Goal: Check status: Check status

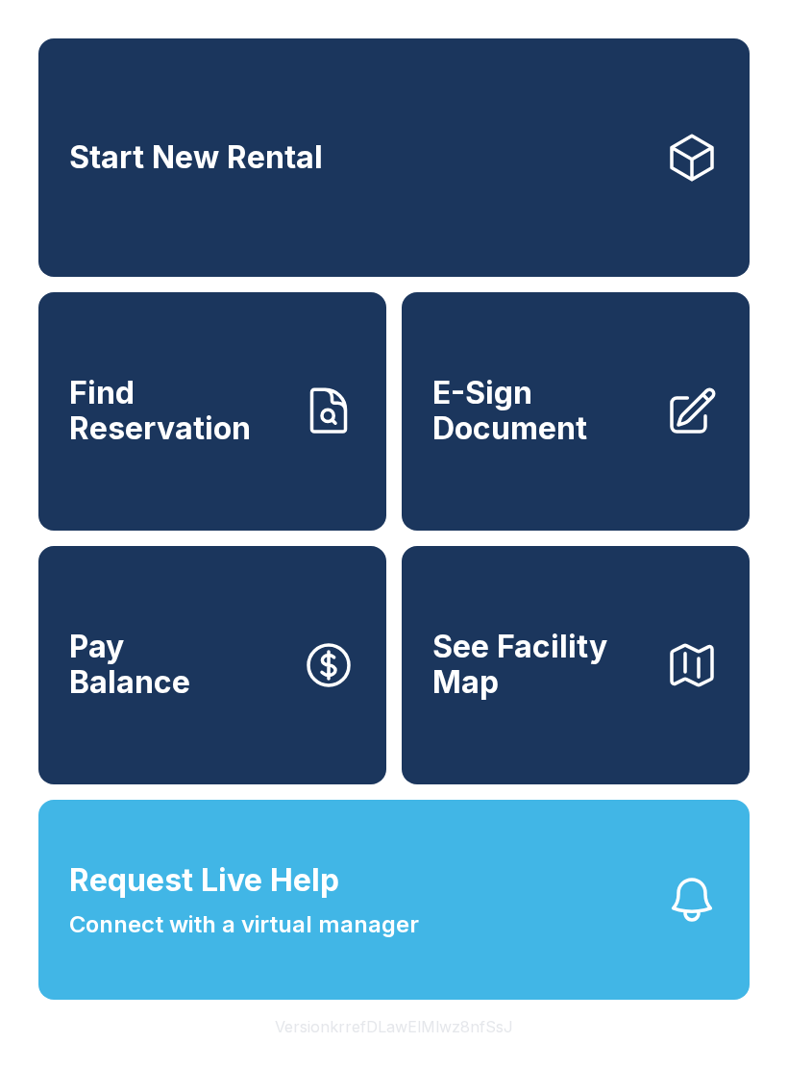
click at [160, 531] on link "Find Reservation" at bounding box center [212, 411] width 348 height 238
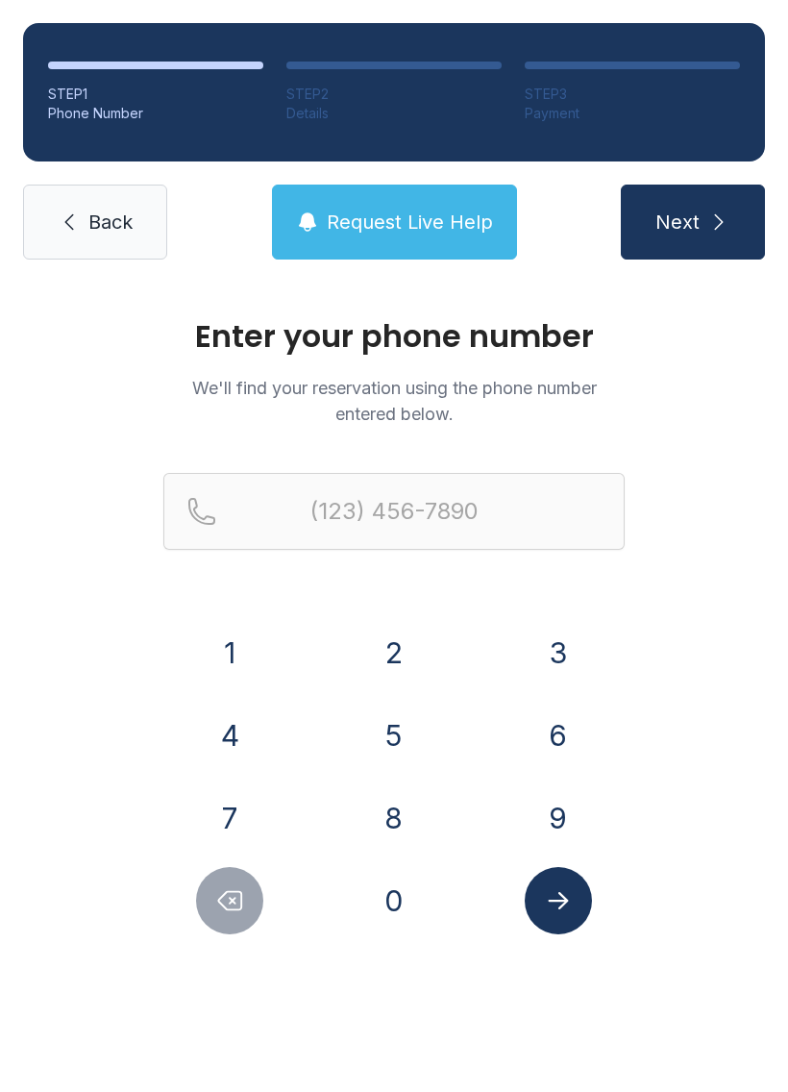
click at [399, 818] on button "8" at bounding box center [393, 817] width 67 height 67
click at [398, 729] on button "5" at bounding box center [393, 735] width 67 height 67
click at [395, 834] on button "8" at bounding box center [393, 817] width 67 height 67
click at [392, 742] on button "5" at bounding box center [393, 735] width 67 height 67
click at [405, 648] on button "2" at bounding box center [393, 652] width 67 height 67
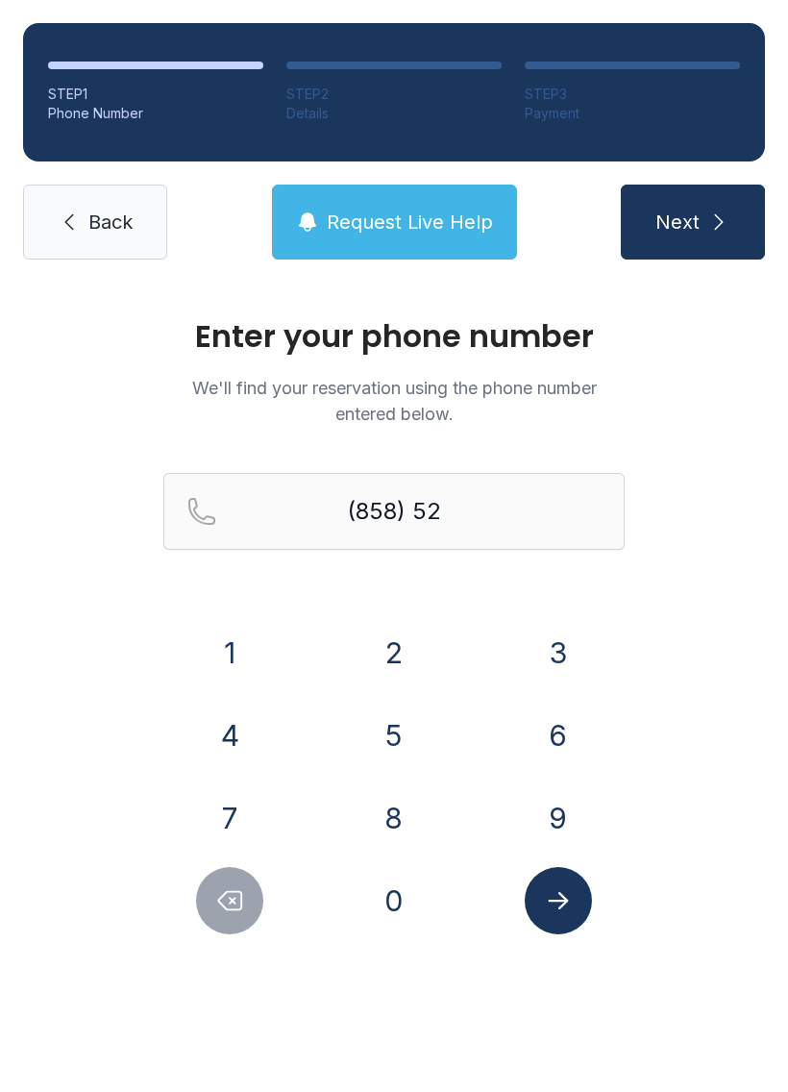
click at [249, 806] on button "7" at bounding box center [229, 817] width 67 height 67
click at [379, 805] on button "8" at bounding box center [393, 817] width 67 height 67
click at [546, 640] on button "3" at bounding box center [558, 652] width 67 height 67
click at [244, 739] on button "4" at bounding box center [229, 735] width 67 height 67
click at [237, 649] on button "1" at bounding box center [229, 652] width 67 height 67
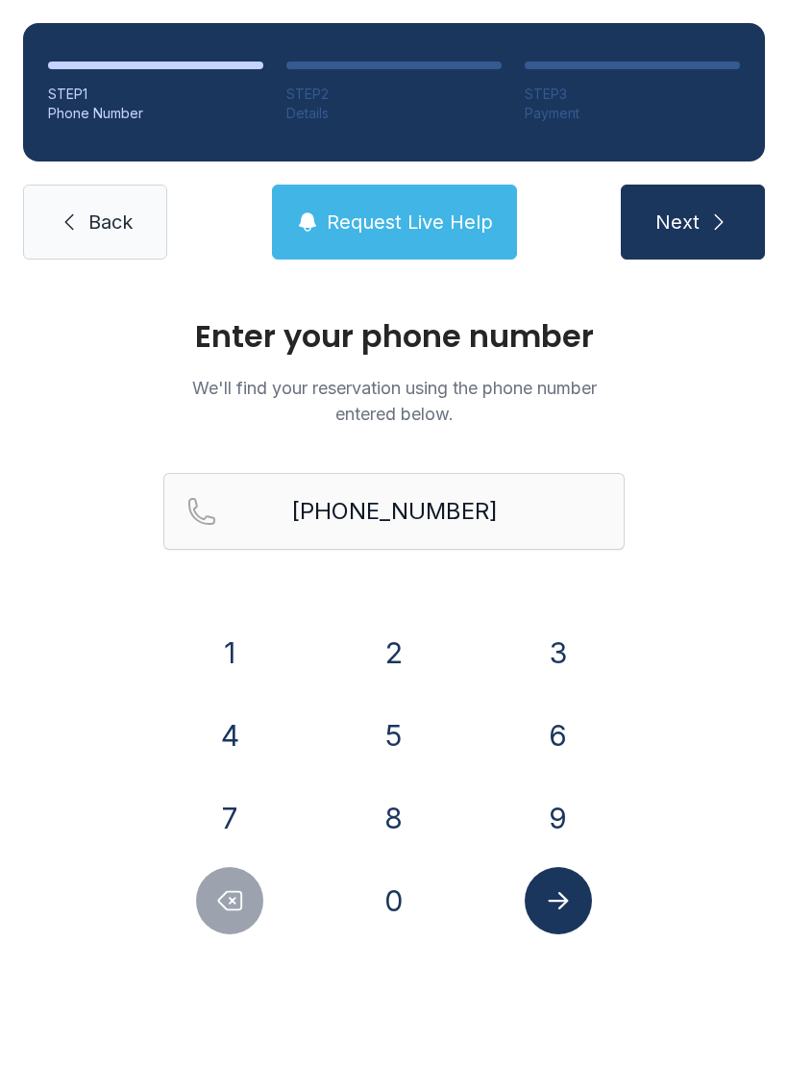
click at [550, 888] on icon "Submit lookup form" at bounding box center [558, 900] width 29 height 29
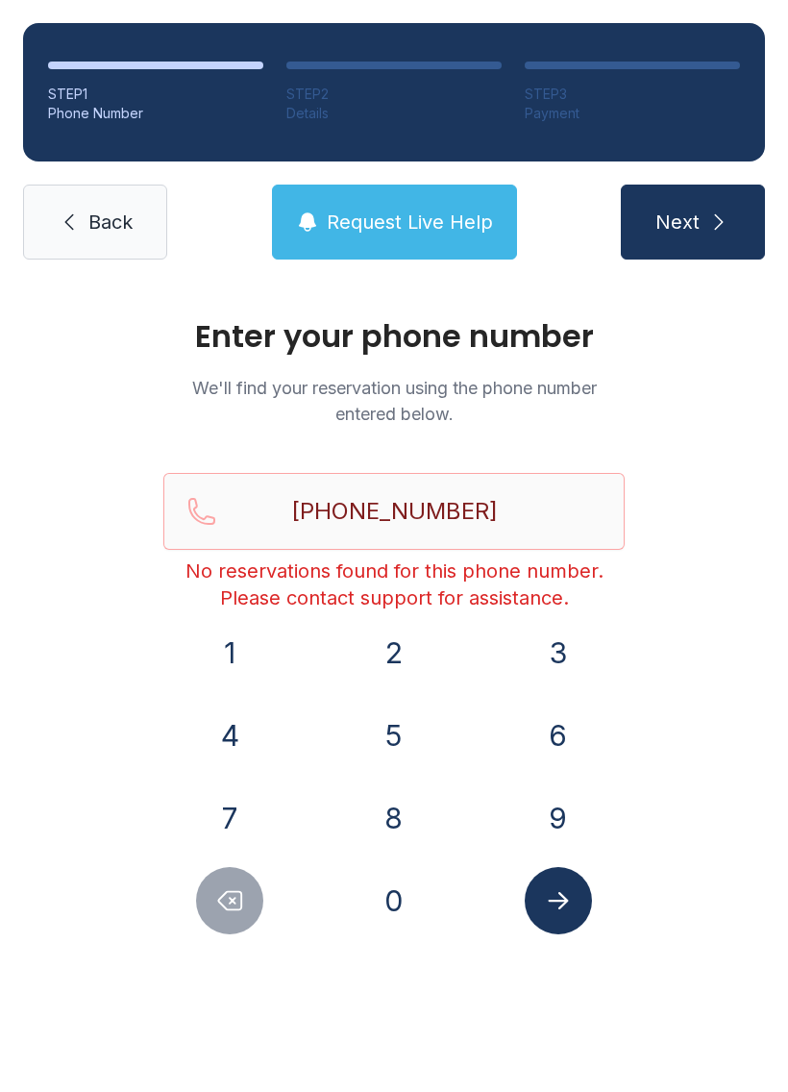
click at [257, 893] on button "Delete number" at bounding box center [229, 900] width 67 height 67
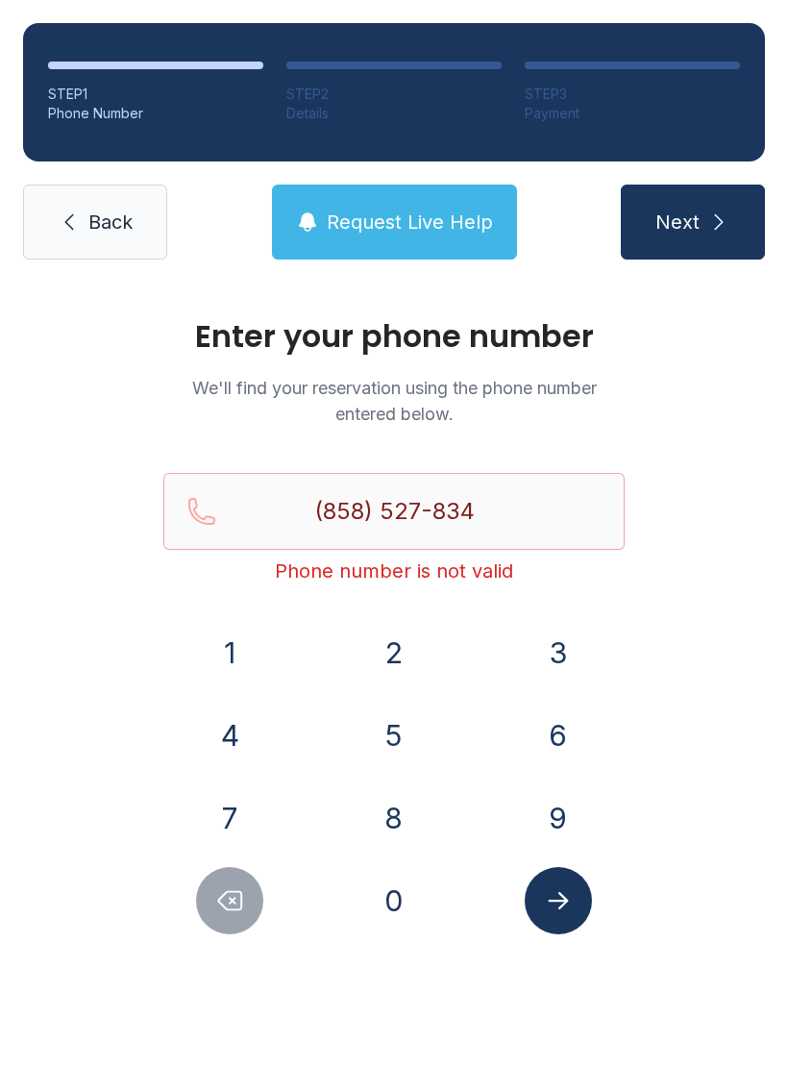
click at [257, 893] on button "Delete number" at bounding box center [229, 900] width 67 height 67
click at [236, 895] on icon "Delete number" at bounding box center [229, 900] width 29 height 29
click at [235, 894] on icon "Delete number" at bounding box center [229, 900] width 29 height 29
click at [241, 893] on icon "Delete number" at bounding box center [230, 901] width 23 height 18
click at [240, 892] on icon "Delete number" at bounding box center [230, 901] width 23 height 18
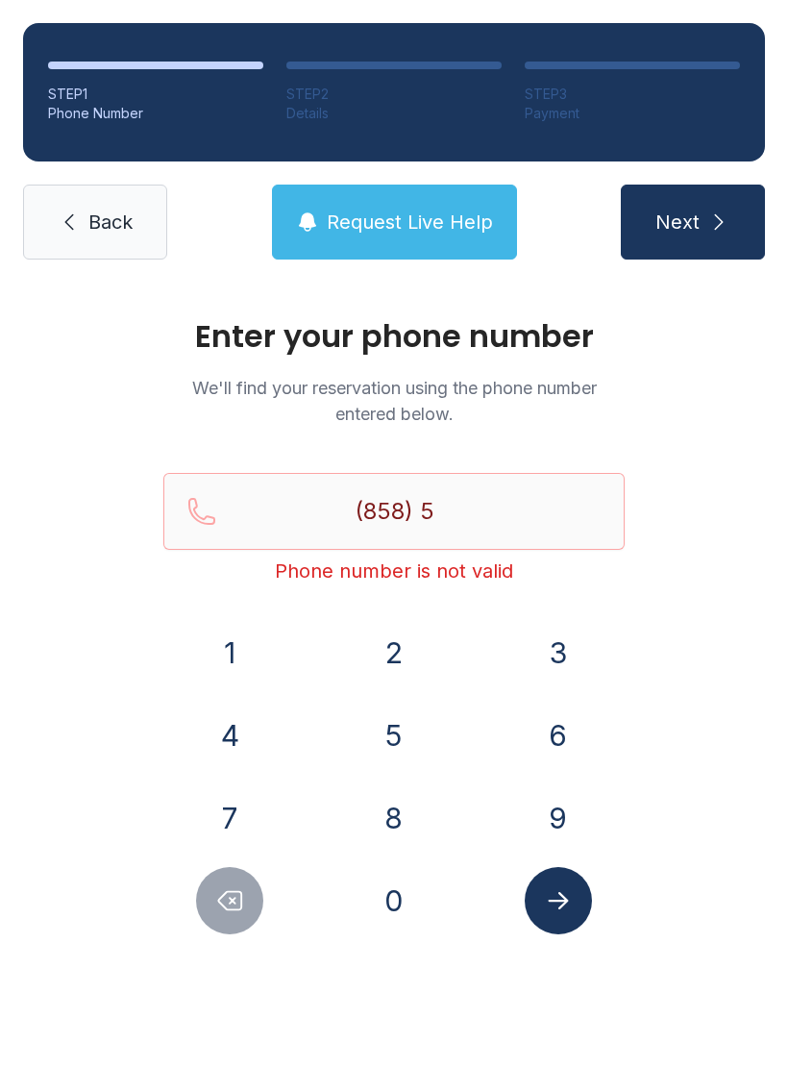
click at [243, 904] on icon "Delete number" at bounding box center [229, 900] width 29 height 29
click at [242, 903] on icon "Delete number" at bounding box center [230, 901] width 23 height 18
click at [241, 907] on icon "Delete number" at bounding box center [230, 901] width 23 height 18
type input "(8"
click at [241, 907] on icon "Delete number" at bounding box center [230, 901] width 23 height 18
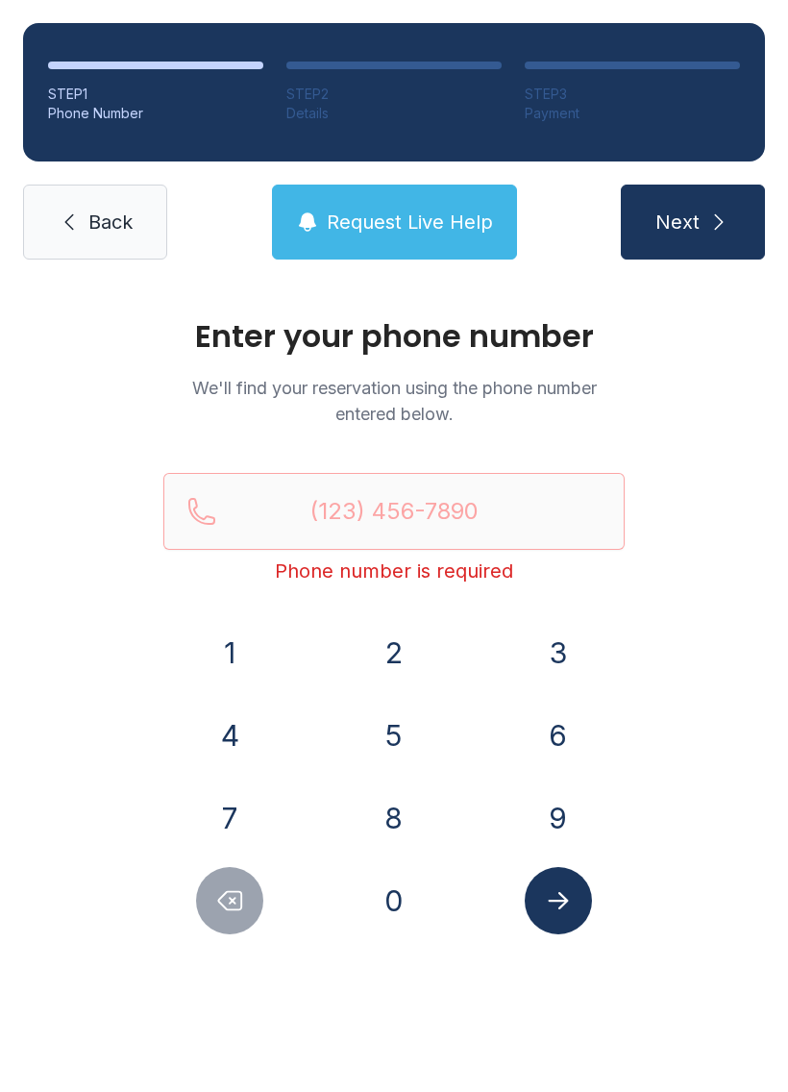
click at [240, 910] on icon "Delete number" at bounding box center [230, 901] width 23 height 18
click at [560, 804] on button "9" at bounding box center [558, 817] width 67 height 67
click at [246, 811] on button "7" at bounding box center [229, 817] width 67 height 67
click at [237, 659] on button "1" at bounding box center [229, 652] width 67 height 67
click at [565, 734] on button "6" at bounding box center [558, 735] width 67 height 67
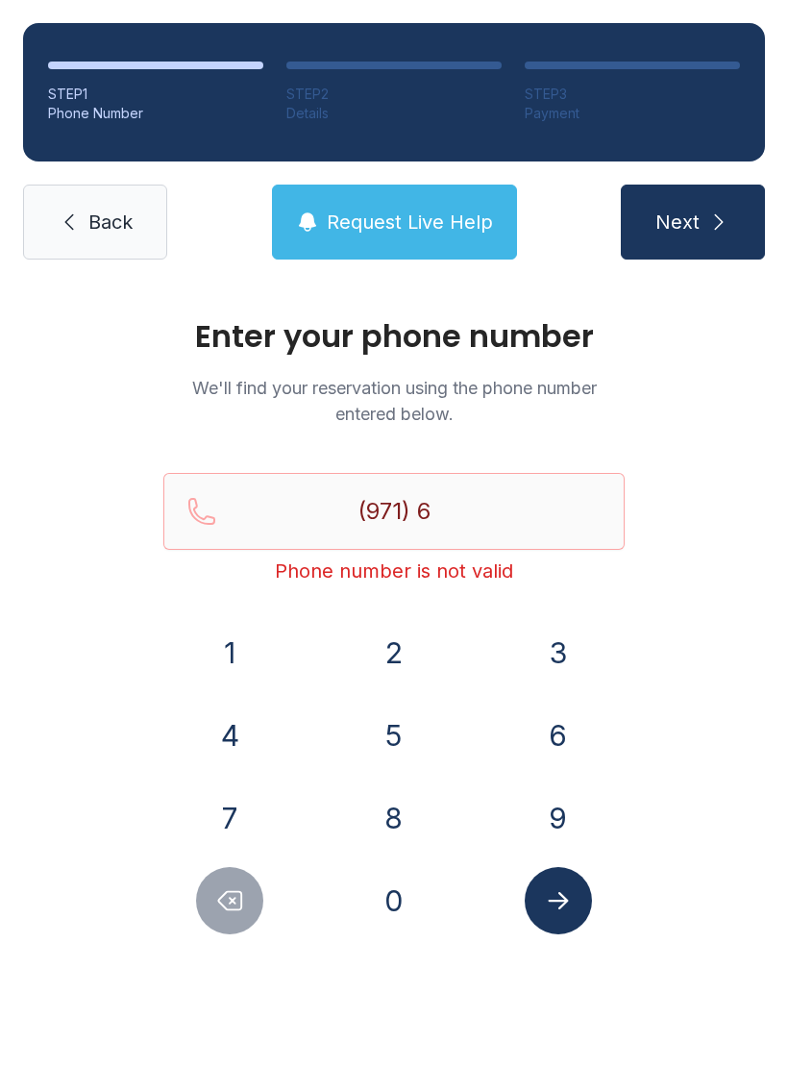
click at [253, 740] on button "4" at bounding box center [229, 735] width 67 height 67
click at [379, 741] on button "5" at bounding box center [393, 735] width 67 height 67
click at [235, 651] on button "1" at bounding box center [229, 652] width 67 height 67
click at [393, 815] on button "8" at bounding box center [393, 817] width 67 height 67
click at [392, 814] on button "8" at bounding box center [393, 817] width 67 height 67
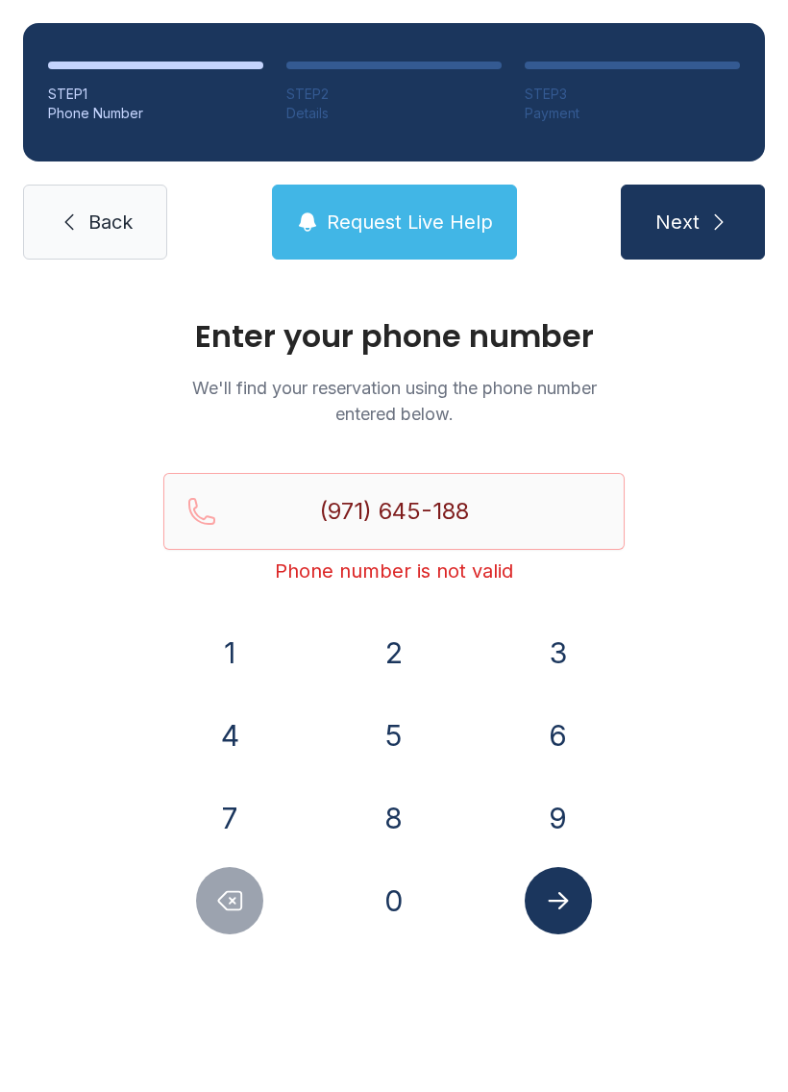
click at [556, 822] on button "9" at bounding box center [558, 817] width 67 height 67
click at [569, 920] on button "Submit lookup form" at bounding box center [558, 900] width 67 height 67
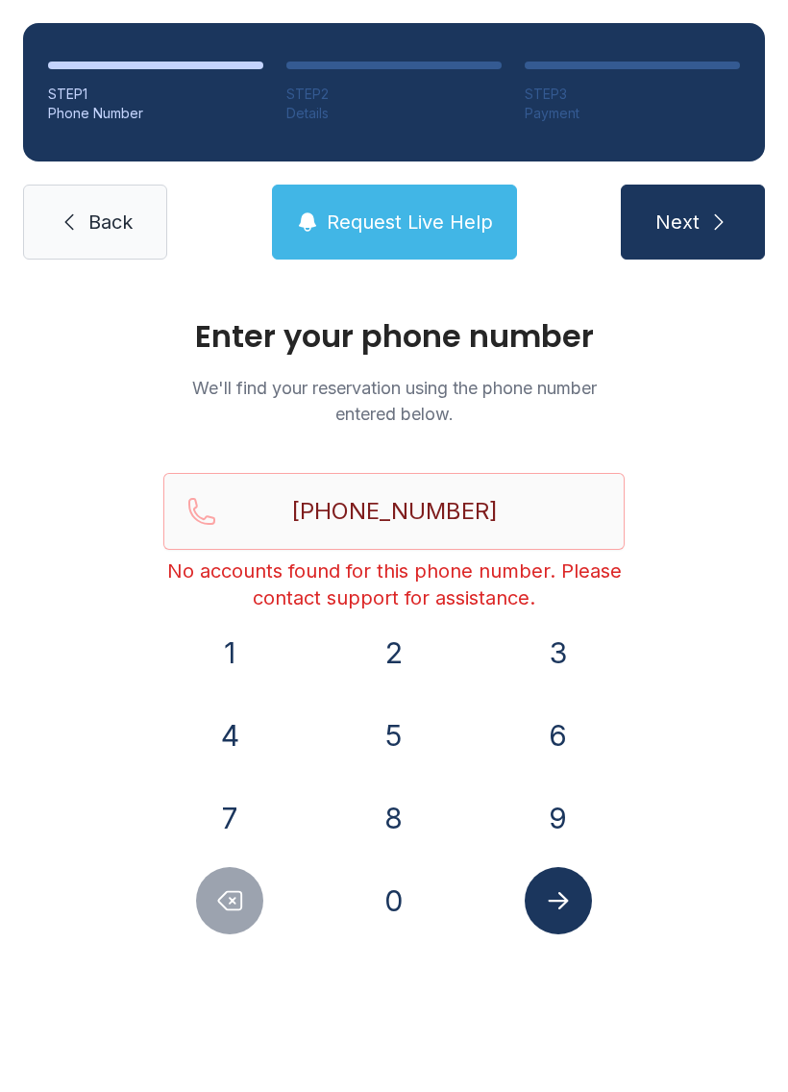
click at [248, 916] on button "Delete number" at bounding box center [229, 900] width 67 height 67
click at [247, 916] on button "Delete number" at bounding box center [229, 900] width 67 height 67
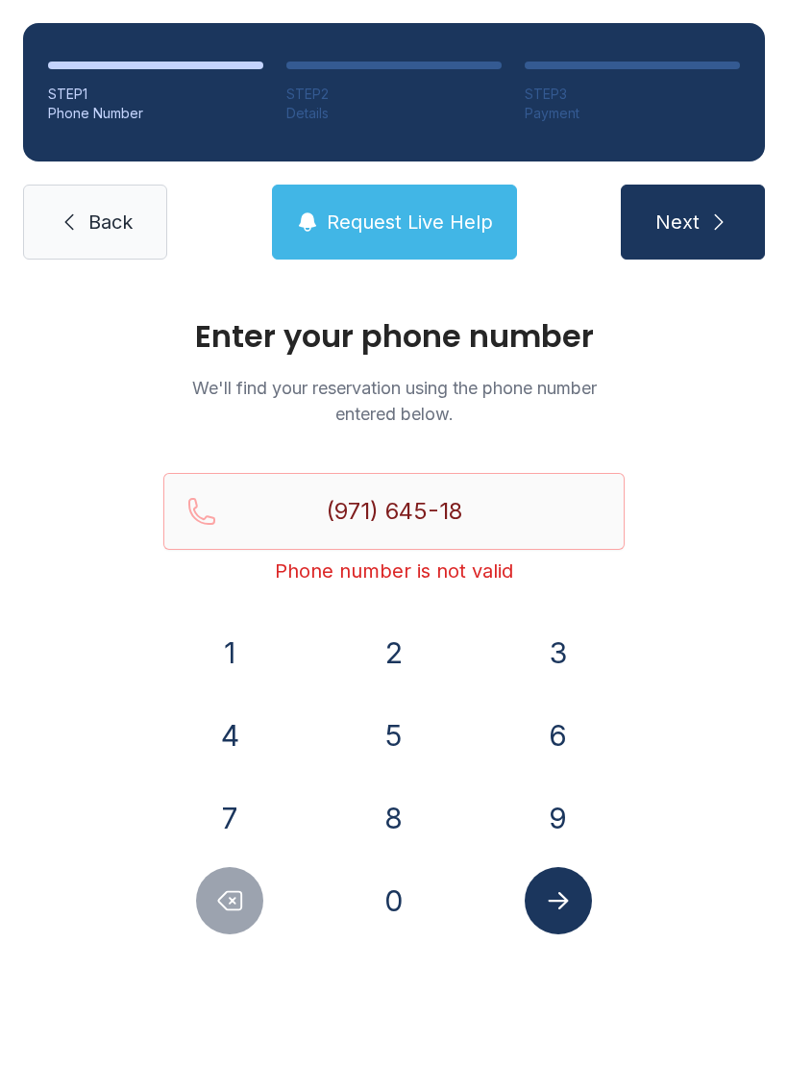
click at [251, 898] on button "Delete number" at bounding box center [229, 900] width 67 height 67
click at [251, 897] on button "Delete number" at bounding box center [229, 900] width 67 height 67
click at [251, 903] on button "Delete number" at bounding box center [229, 900] width 67 height 67
click at [250, 902] on button "Delete number" at bounding box center [229, 900] width 67 height 67
click at [245, 910] on button "Delete number" at bounding box center [229, 900] width 67 height 67
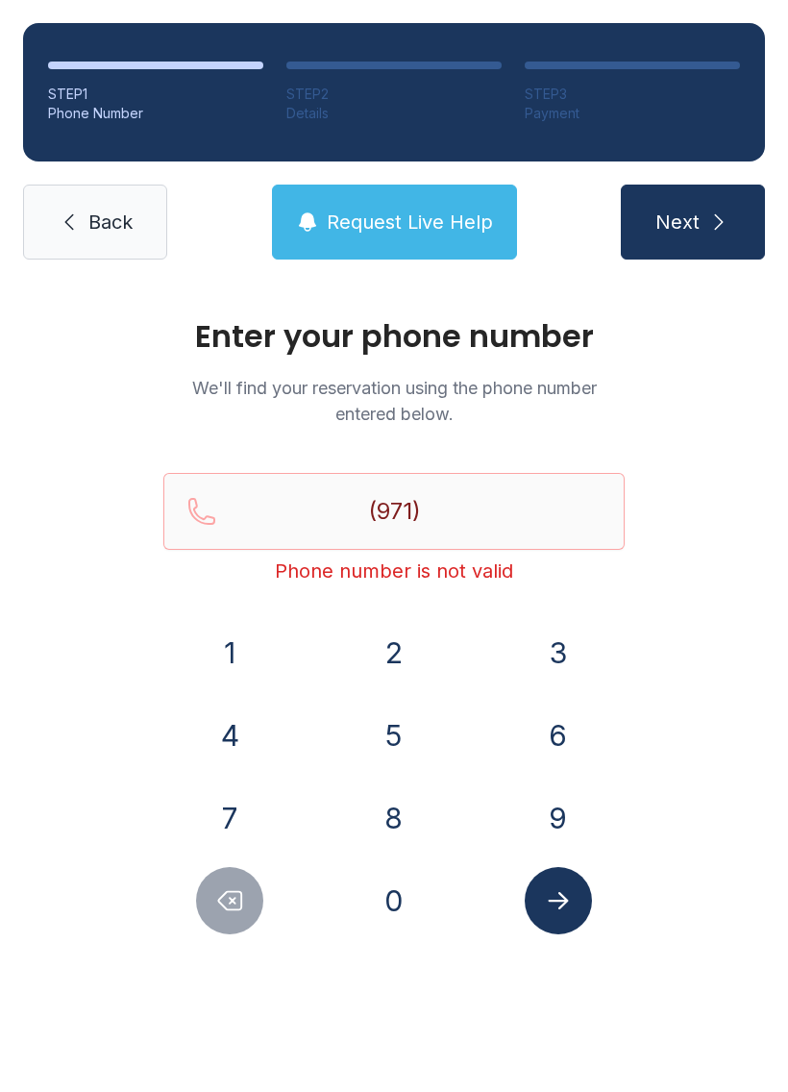
click at [245, 910] on button "Delete number" at bounding box center [229, 900] width 67 height 67
click at [236, 918] on button "Delete number" at bounding box center [229, 900] width 67 height 67
type input "(9"
click at [235, 918] on button "Delete number" at bounding box center [229, 900] width 67 height 67
click at [244, 917] on button "Delete number" at bounding box center [229, 900] width 67 height 67
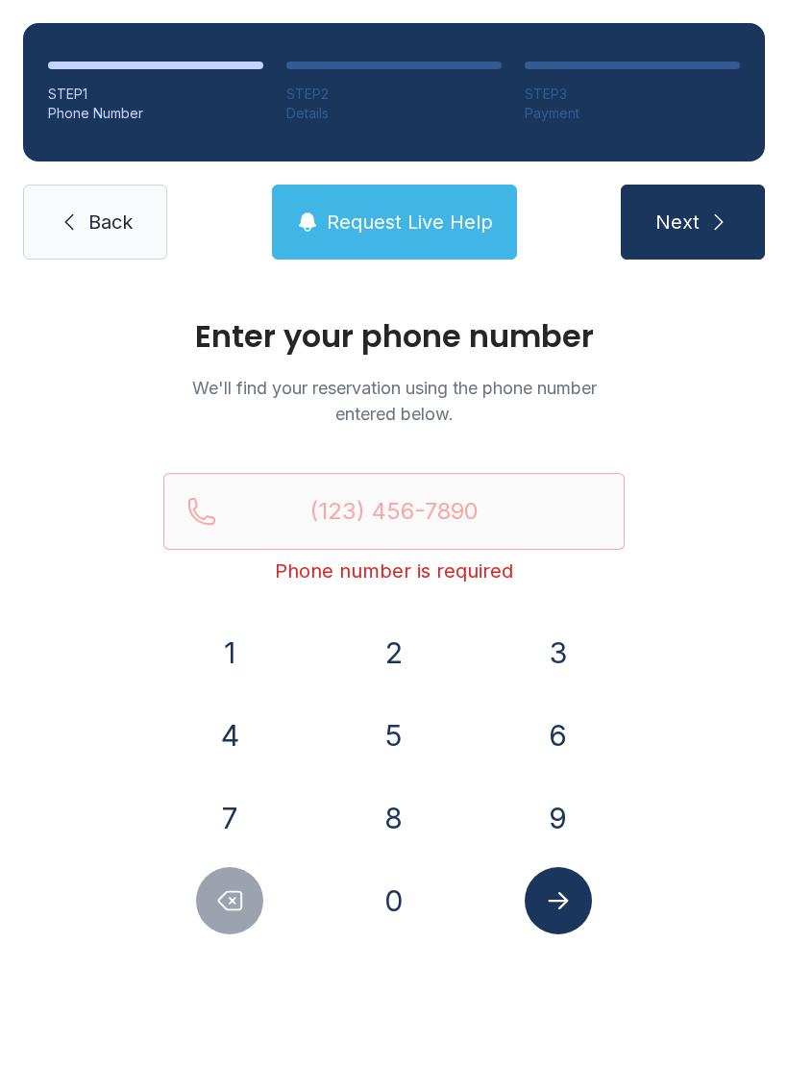
click at [225, 915] on button "Delete number" at bounding box center [229, 900] width 67 height 67
click at [119, 251] on link "Back" at bounding box center [95, 222] width 144 height 75
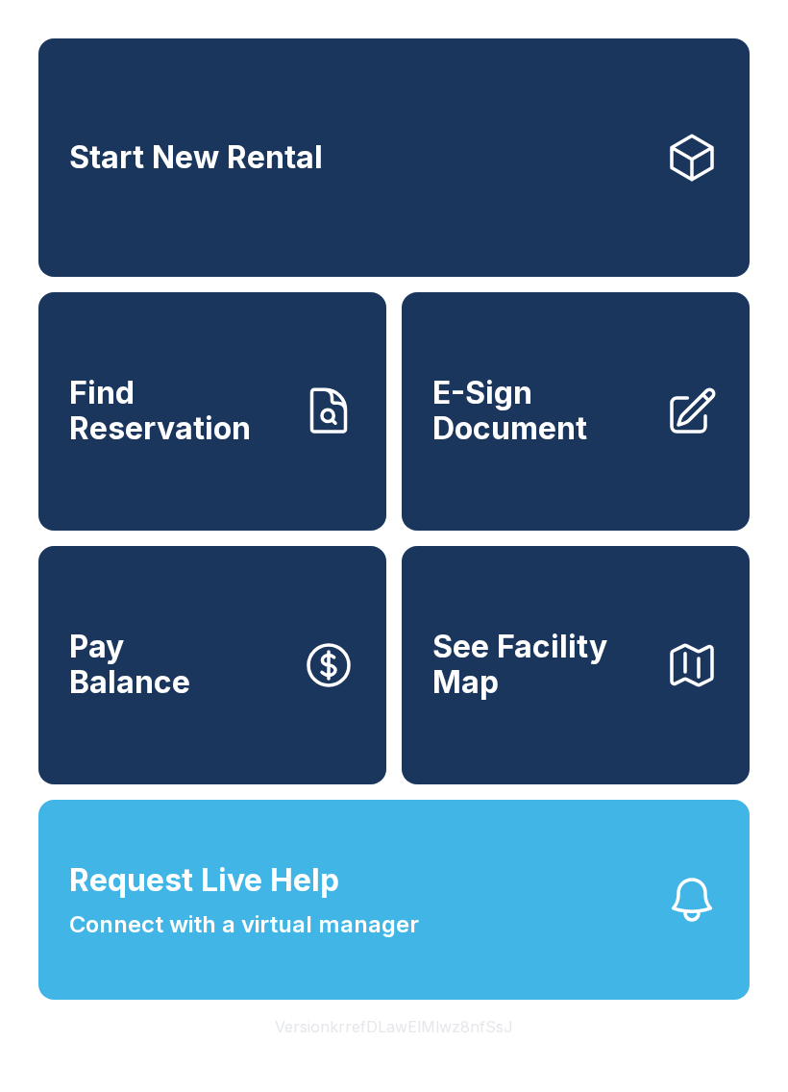
click at [499, 1000] on button "Request Live Help Connect with a virtual manager" at bounding box center [393, 900] width 711 height 200
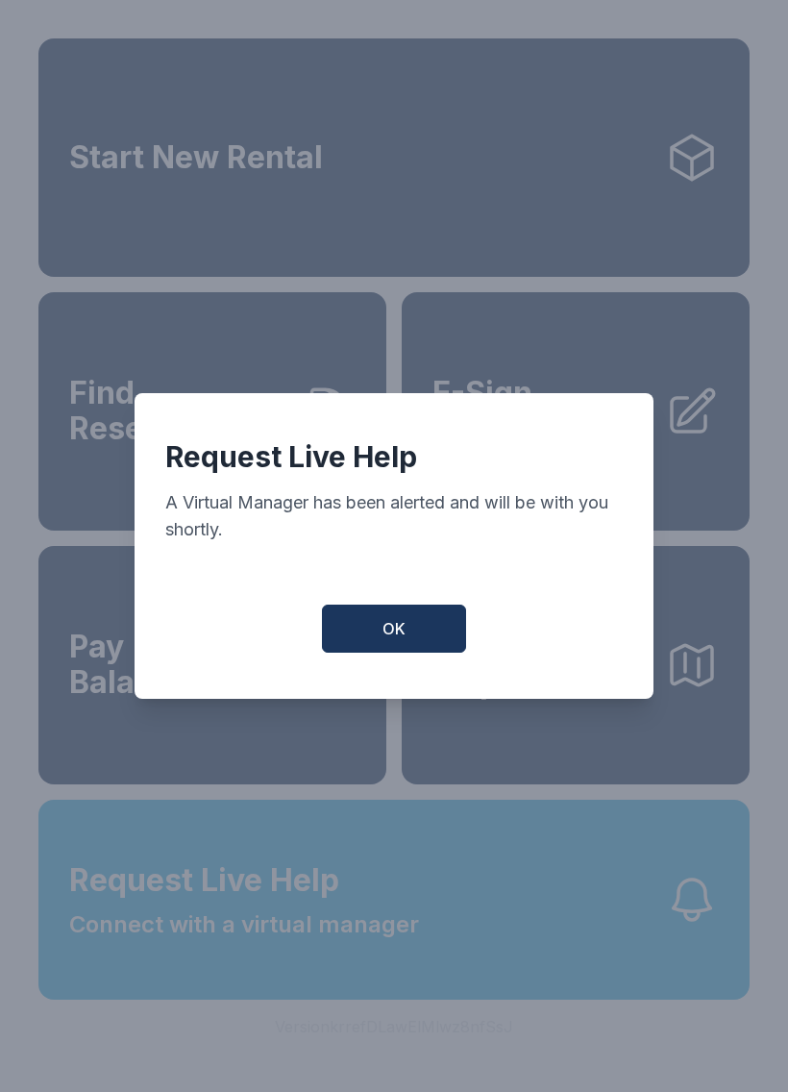
click at [437, 645] on button "OK" at bounding box center [394, 629] width 144 height 48
